Goal: Transaction & Acquisition: Download file/media

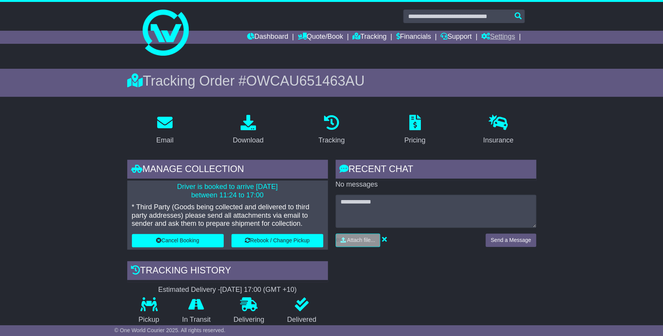
click at [500, 33] on link "Settings" at bounding box center [498, 37] width 34 height 13
click at [413, 34] on link "Financials" at bounding box center [413, 37] width 35 height 13
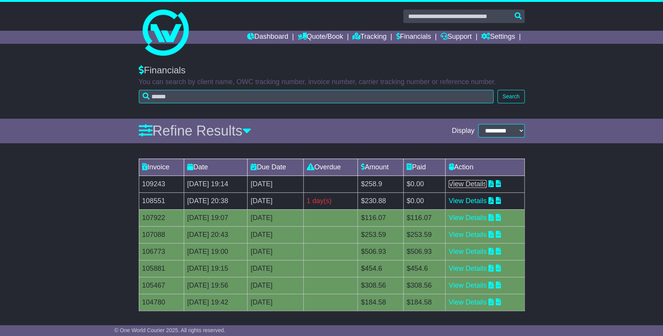
click at [475, 184] on link "View Details" at bounding box center [468, 184] width 38 height 8
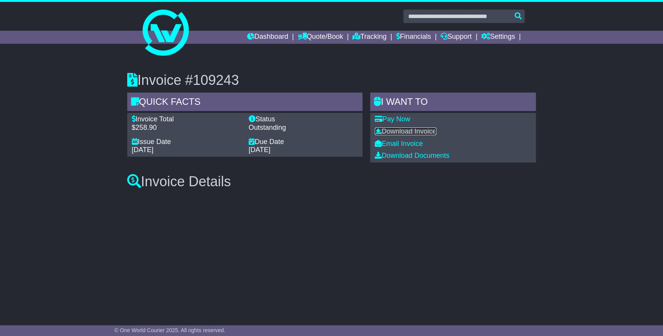
click at [419, 131] on link "Download Invoice" at bounding box center [405, 132] width 61 height 8
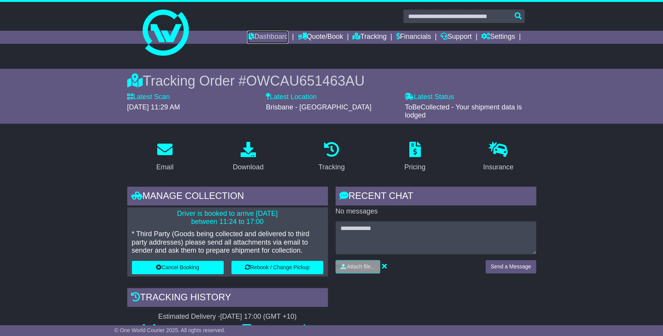
drag, startPoint x: 261, startPoint y: 39, endPoint x: 266, endPoint y: 54, distance: 15.4
click at [261, 39] on link "Dashboard" at bounding box center [267, 37] width 41 height 13
